Goal: Task Accomplishment & Management: Complete application form

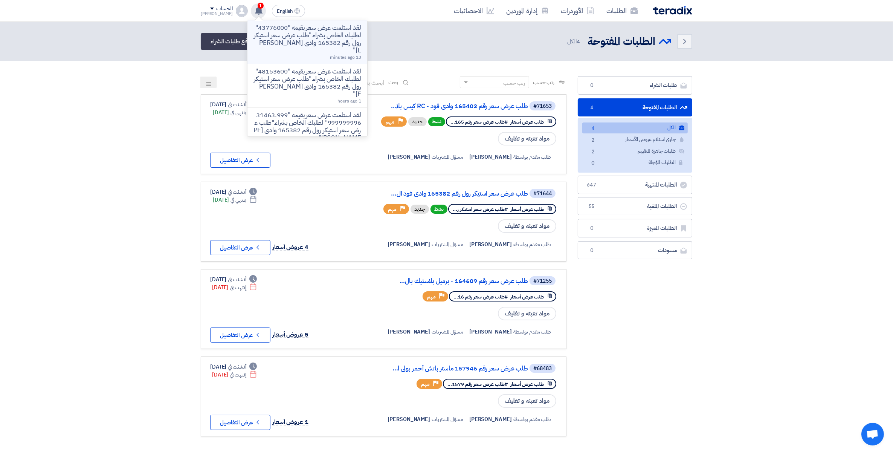
click at [283, 42] on p "لقد استلمت عرض سعر بقيمه "43776000" لطلبك الخاص بشراء."طلب عرض سعر استيكر رول ر…" at bounding box center [308, 39] width 108 height 30
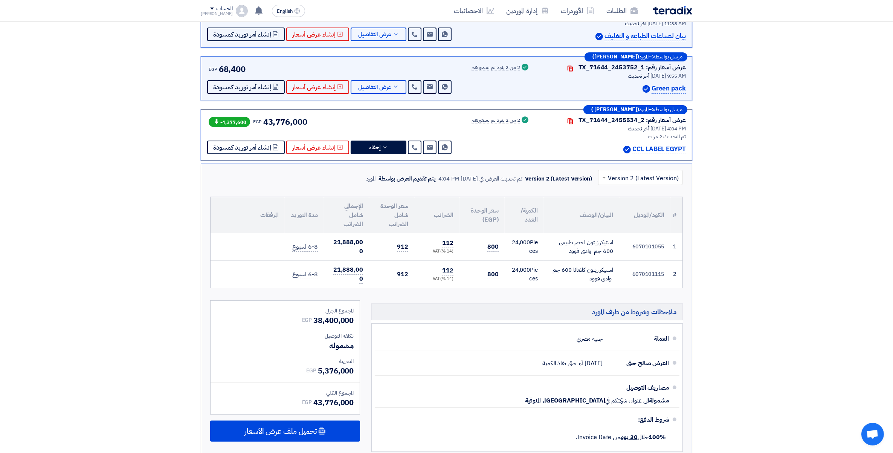
scroll to position [241, 0]
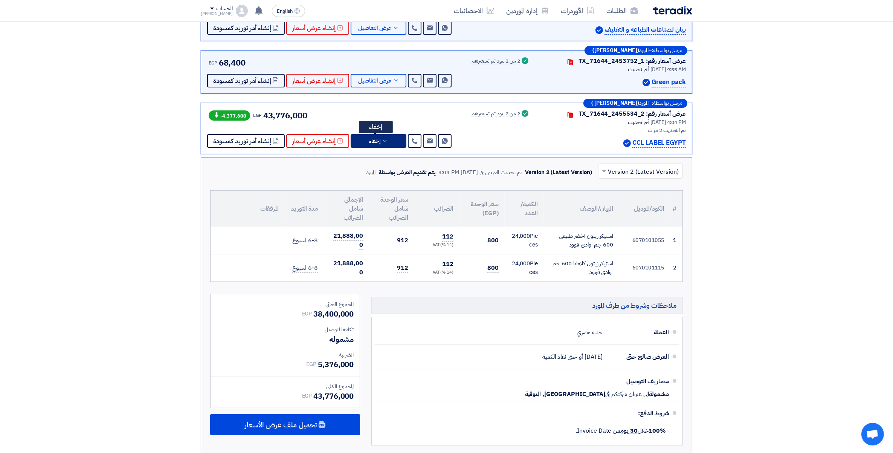
click at [386, 140] on button "إخفاء" at bounding box center [379, 141] width 56 height 14
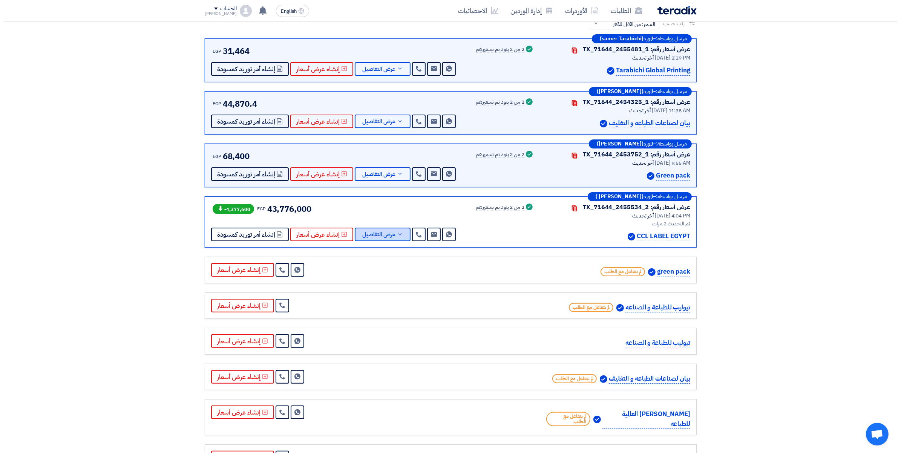
scroll to position [147, 0]
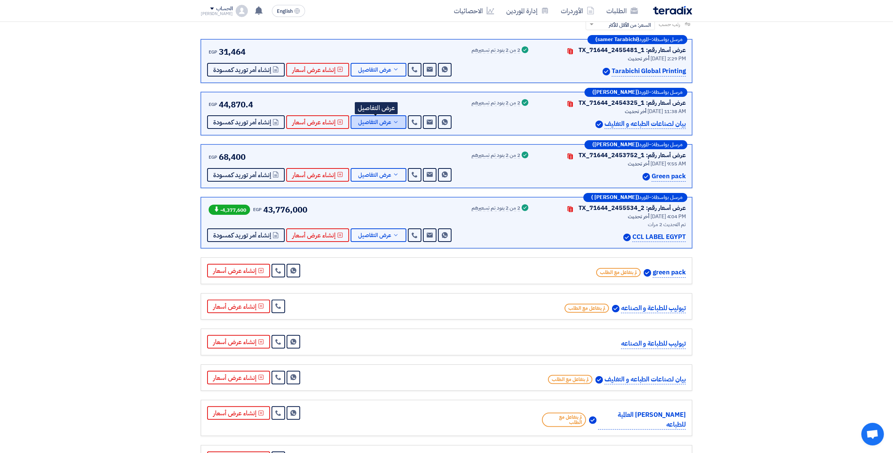
click at [396, 121] on icon at bounding box center [396, 122] width 6 height 6
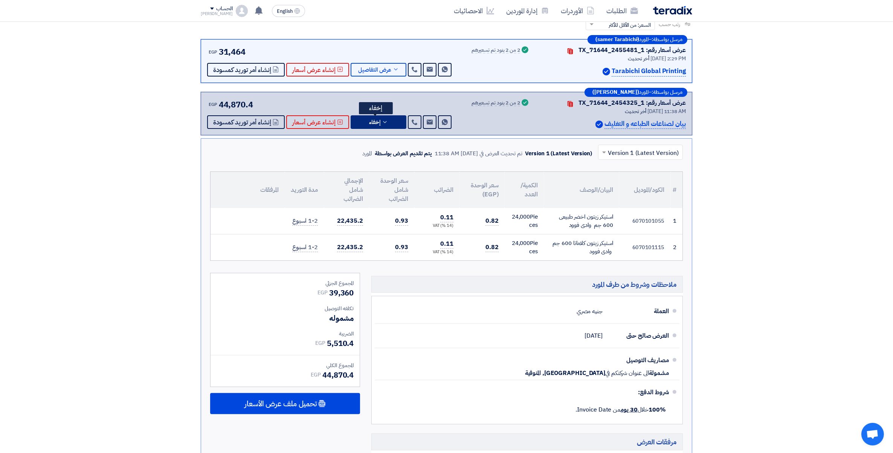
click at [392, 123] on button "إخفاء" at bounding box center [379, 122] width 56 height 14
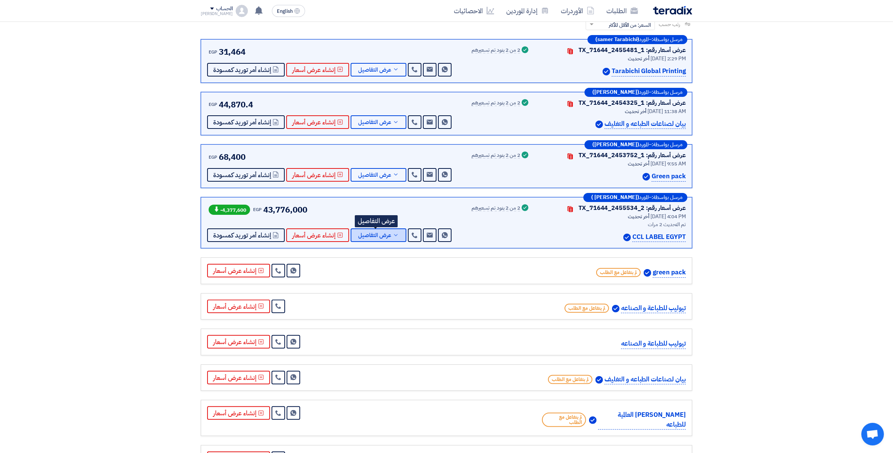
click at [394, 235] on icon at bounding box center [396, 235] width 6 height 6
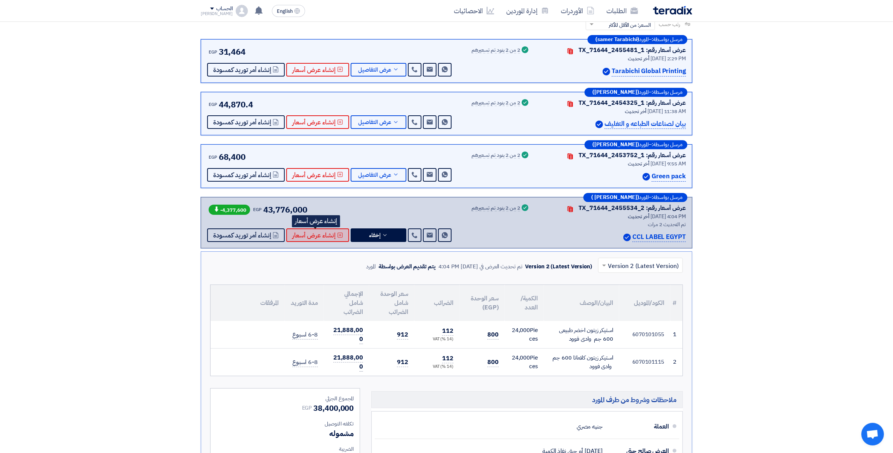
click at [304, 238] on span "إنشاء عرض أسعار" at bounding box center [313, 235] width 43 height 6
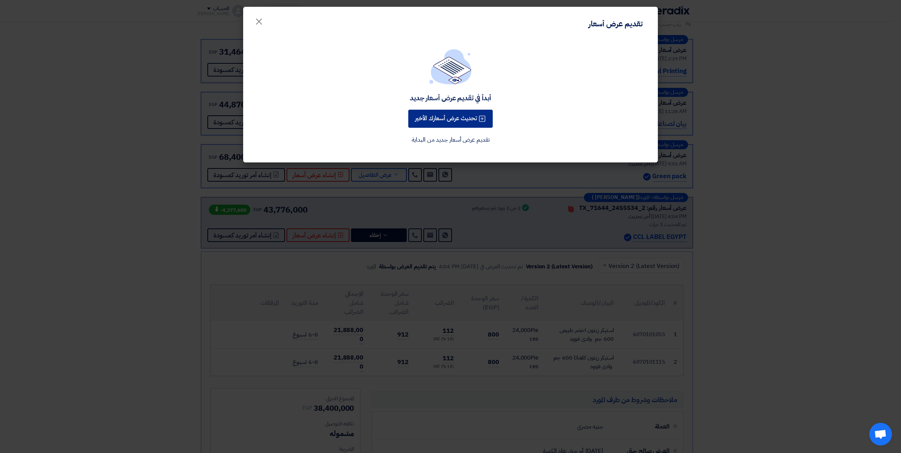
click at [462, 121] on button "تحديث عرض أسعارك الأخير" at bounding box center [450, 119] width 84 height 18
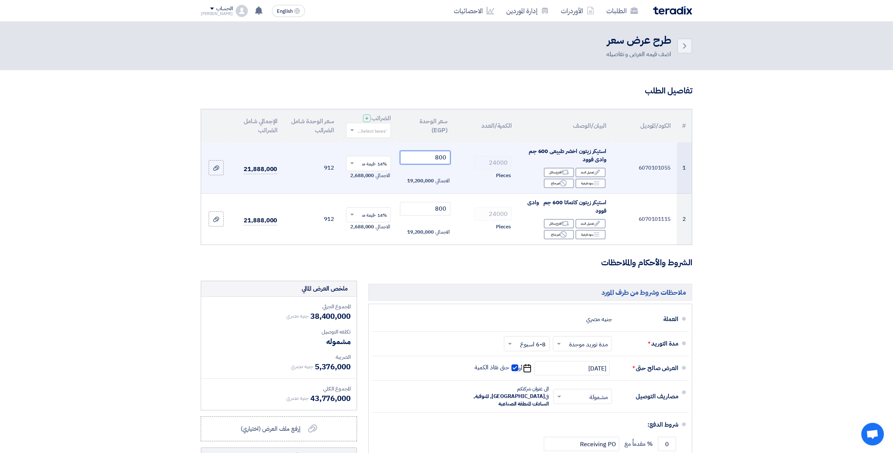
click at [427, 155] on input "800" at bounding box center [425, 158] width 51 height 14
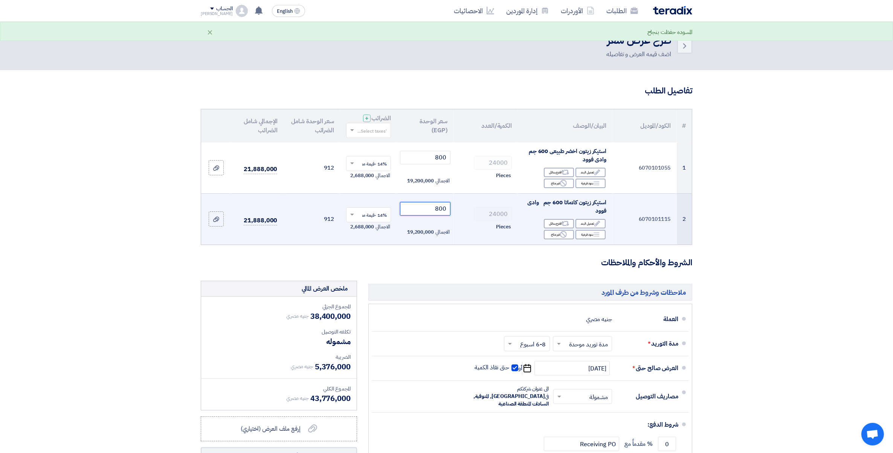
click at [434, 209] on input "800" at bounding box center [425, 209] width 51 height 14
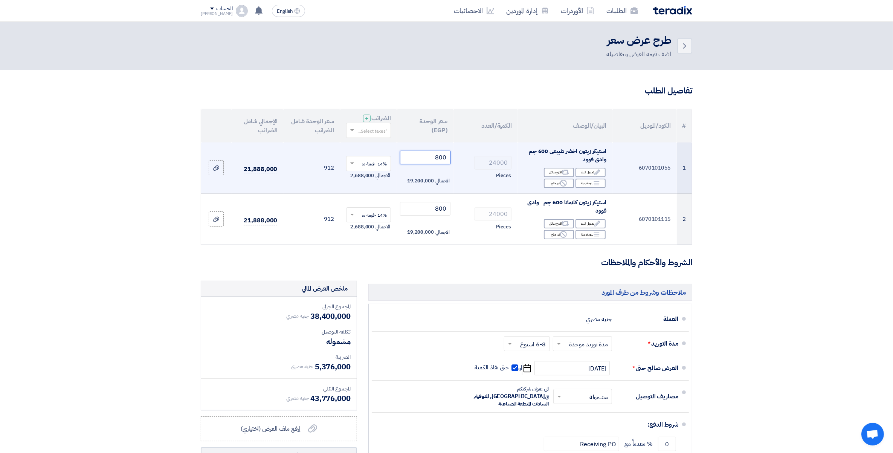
click at [431, 158] on input "800" at bounding box center [425, 158] width 51 height 14
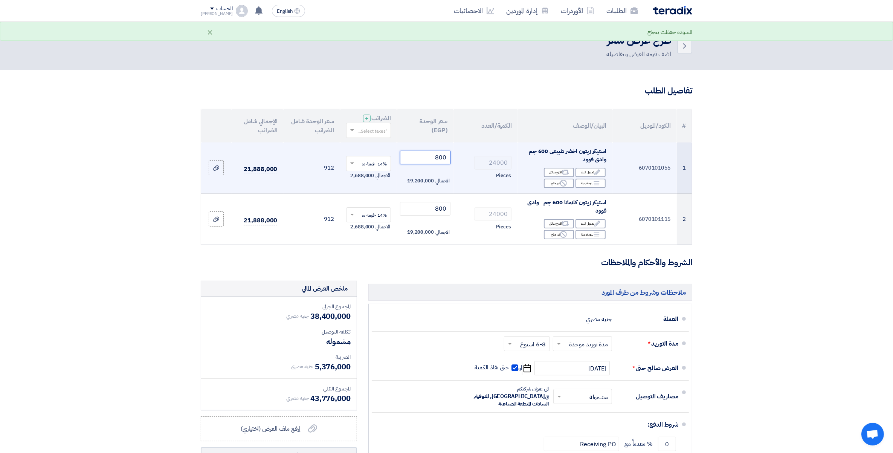
click at [434, 158] on input "800" at bounding box center [425, 158] width 51 height 14
click at [440, 157] on input "800.0" at bounding box center [425, 158] width 51 height 14
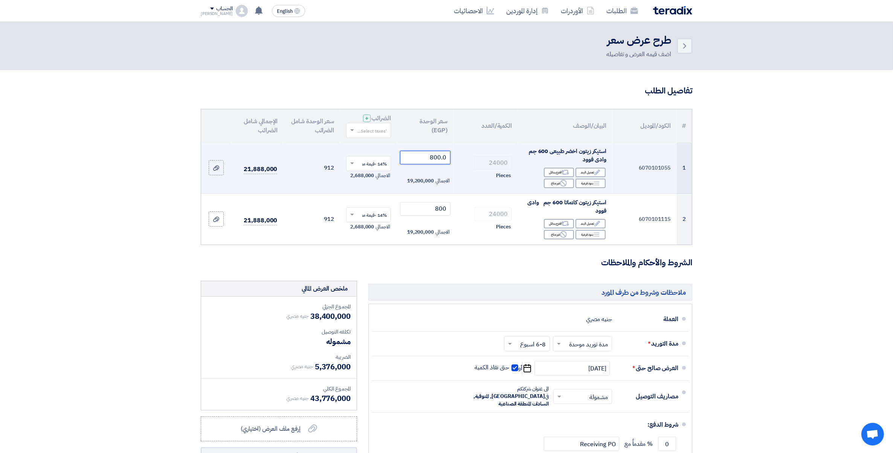
click at [431, 153] on input "800.0" at bounding box center [425, 158] width 51 height 14
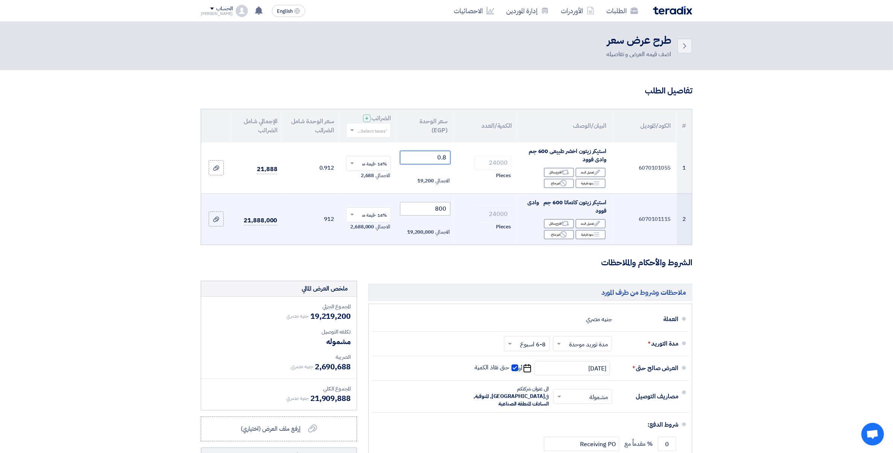
type input "0.8"
click at [419, 210] on input "800" at bounding box center [425, 209] width 51 height 14
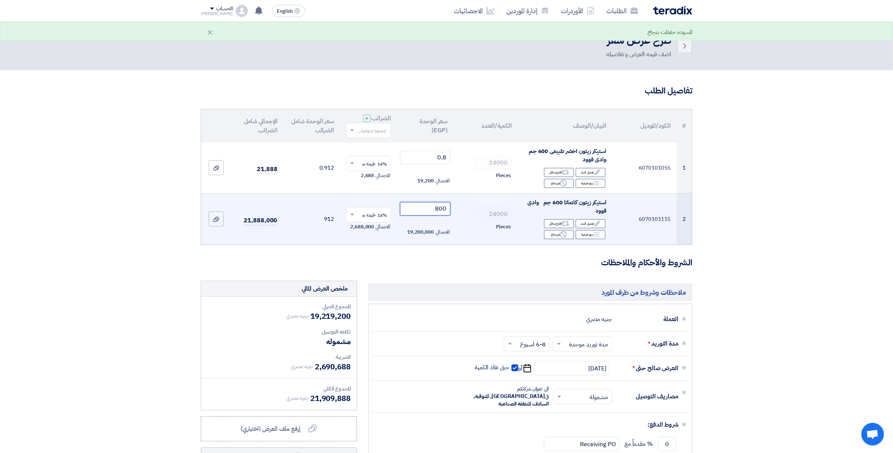
click at [419, 210] on input "800" at bounding box center [425, 209] width 51 height 14
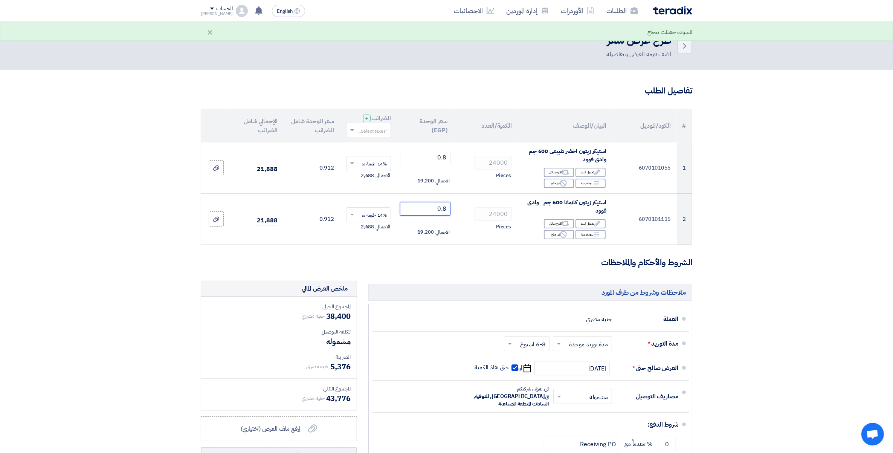
type input "0.8"
click at [374, 132] on input "text" at bounding box center [373, 131] width 30 height 12
click at [382, 145] on span "14% -قيمة مضافة" at bounding box center [369, 144] width 35 height 7
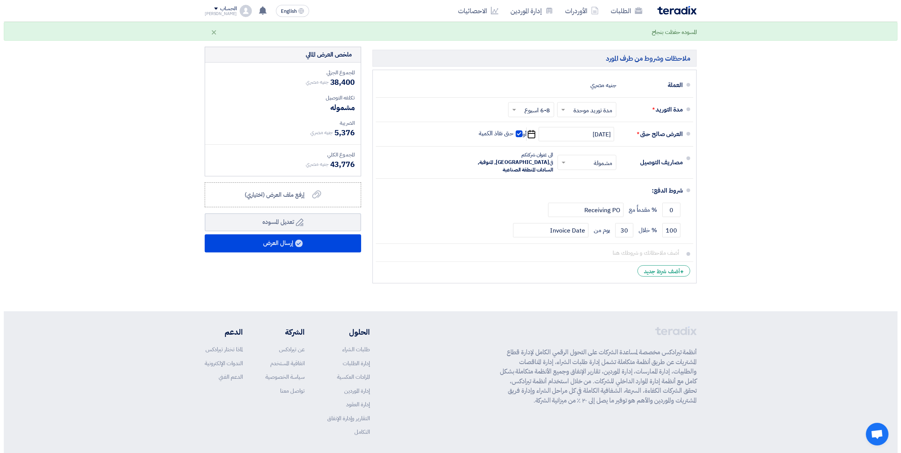
scroll to position [236, 0]
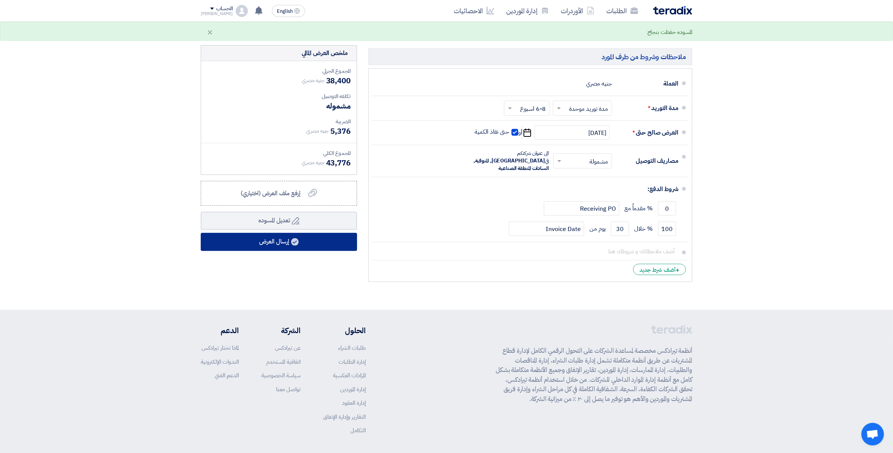
click at [281, 240] on button "إرسال العرض" at bounding box center [279, 242] width 156 height 18
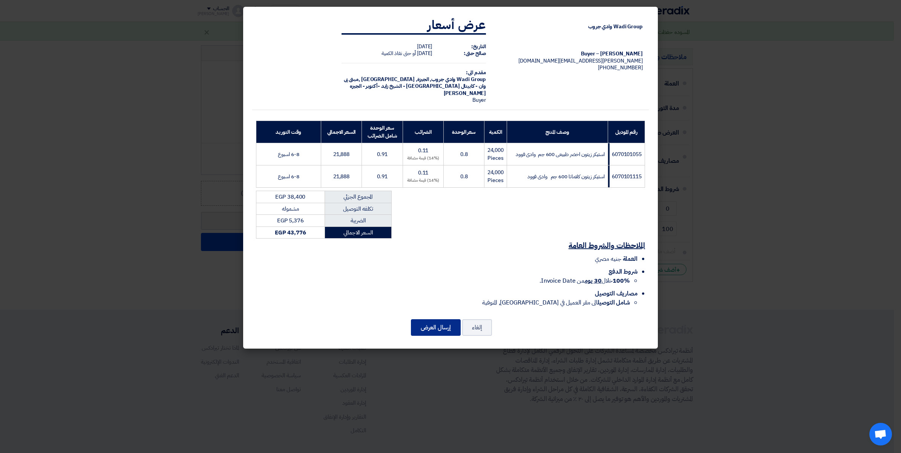
click at [427, 330] on button "إرسال العرض" at bounding box center [436, 327] width 50 height 17
